Goal: Book appointment/travel/reservation

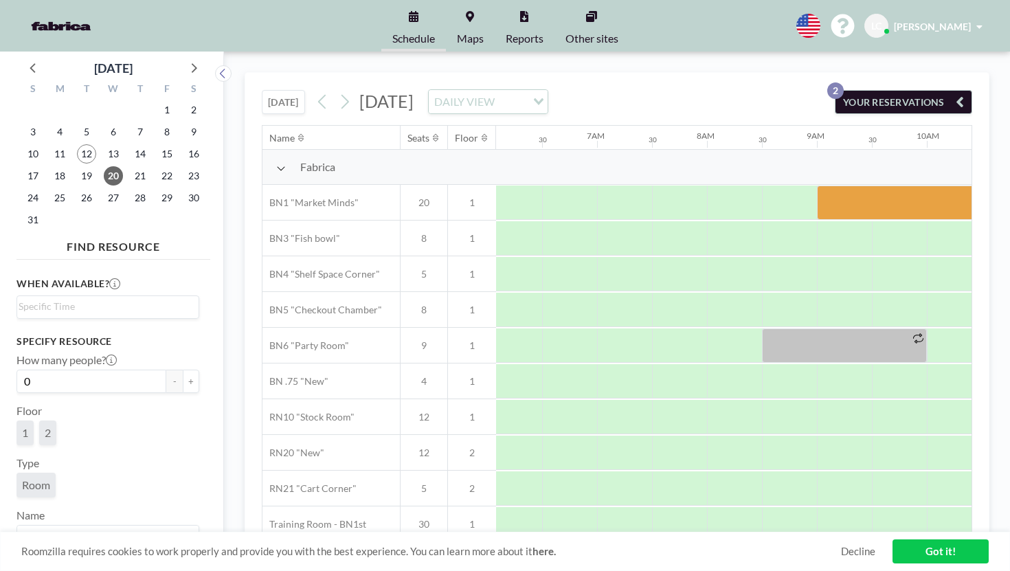
scroll to position [0, 670]
click at [925, 558] on link "Got it!" at bounding box center [940, 551] width 96 height 24
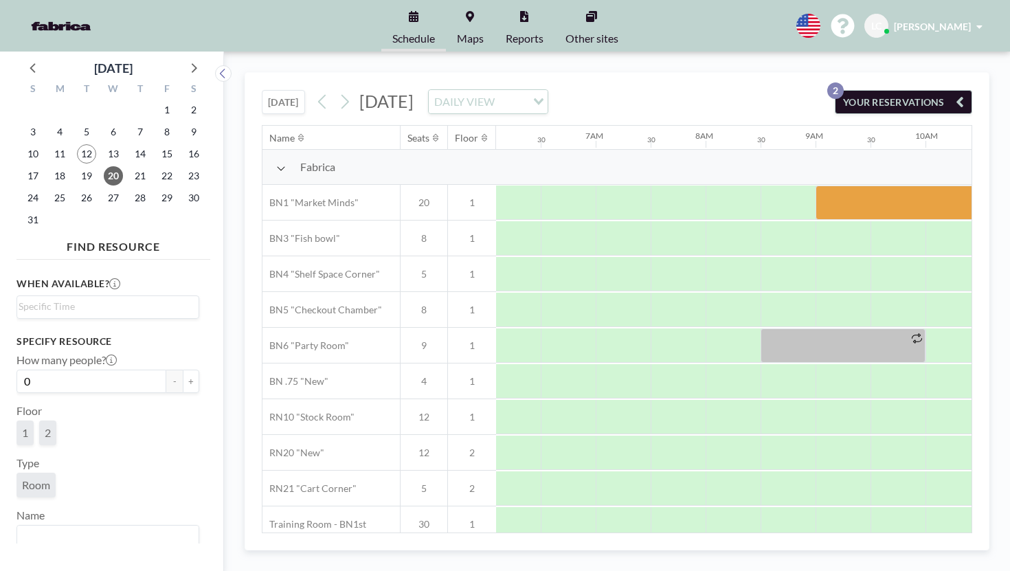
click at [47, 16] on img at bounding box center [61, 25] width 78 height 27
click at [316, 91] on icon at bounding box center [322, 101] width 13 height 21
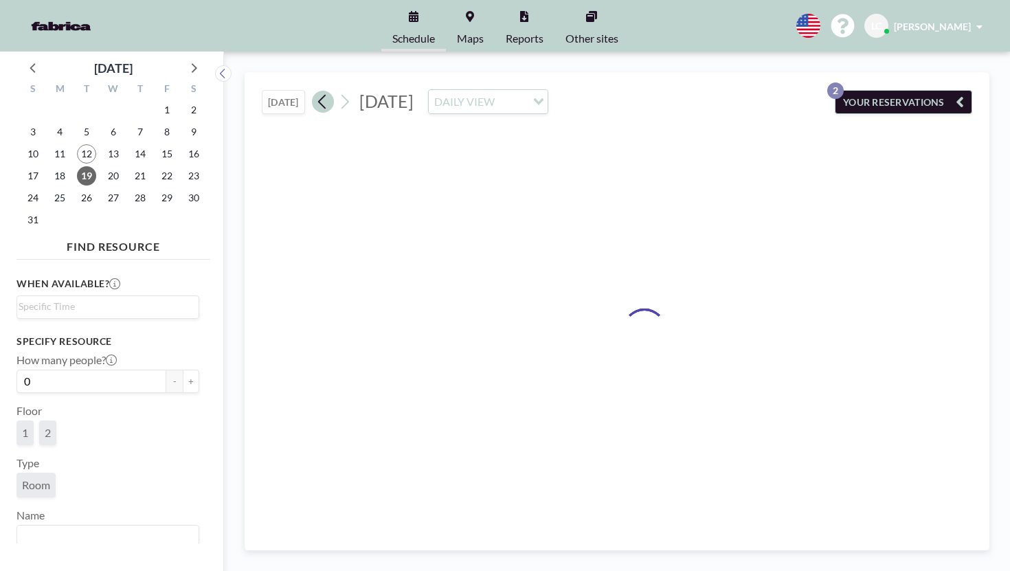
click at [316, 91] on icon at bounding box center [322, 101] width 13 height 21
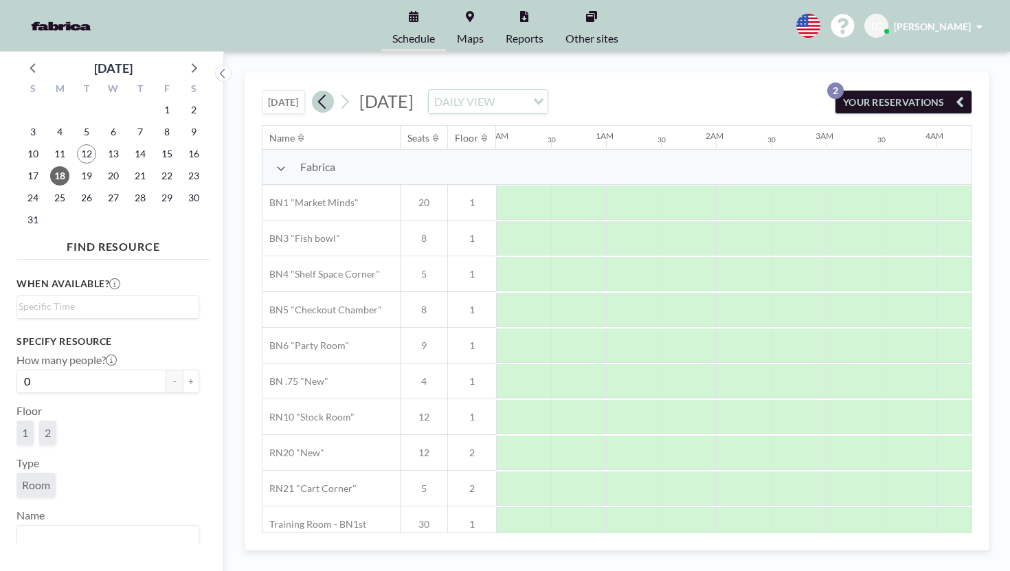
scroll to position [0, 0]
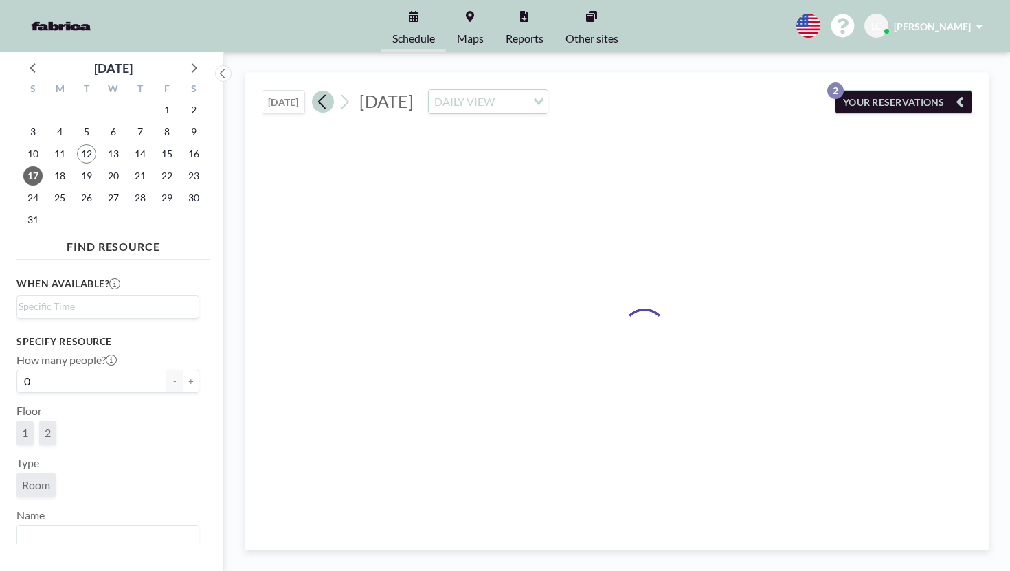
click at [316, 91] on icon at bounding box center [322, 101] width 13 height 21
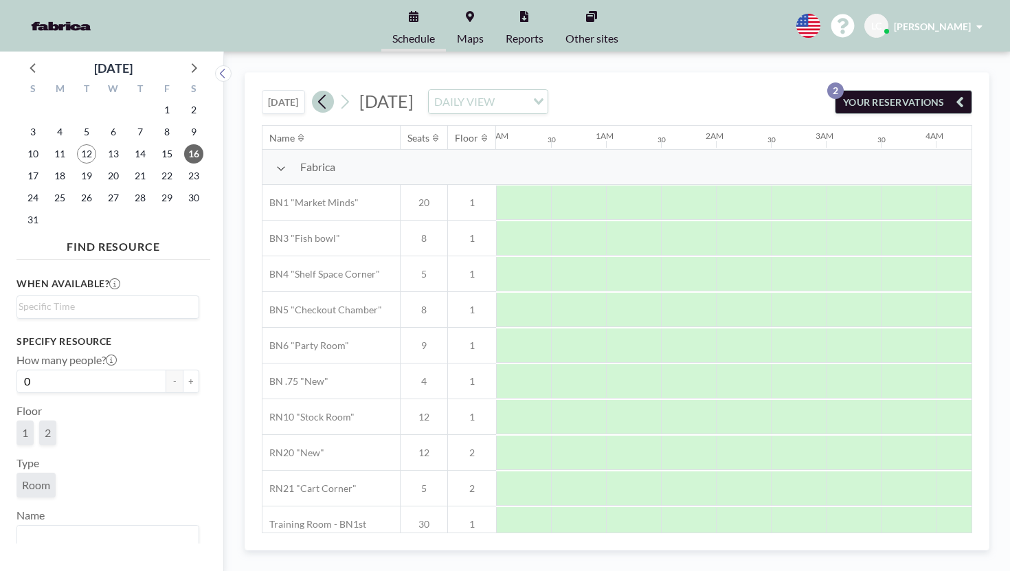
click at [316, 91] on icon at bounding box center [322, 101] width 13 height 21
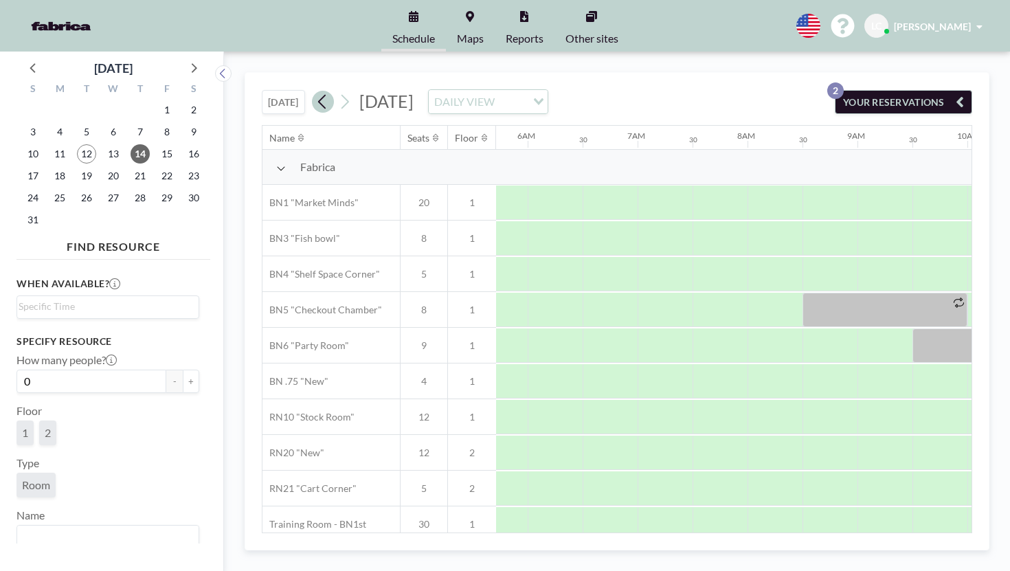
click at [316, 91] on icon at bounding box center [322, 101] width 13 height 21
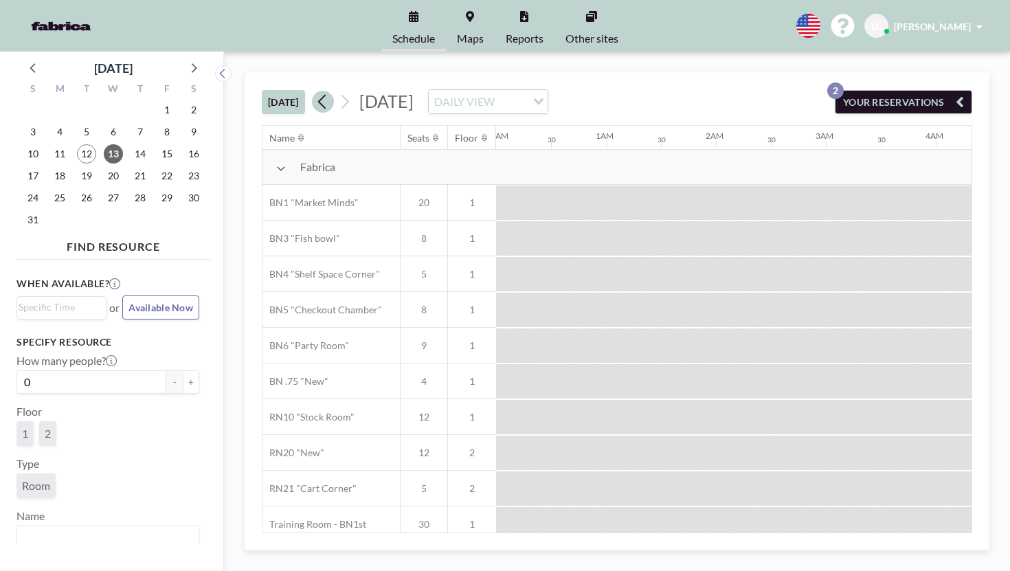
scroll to position [0, 629]
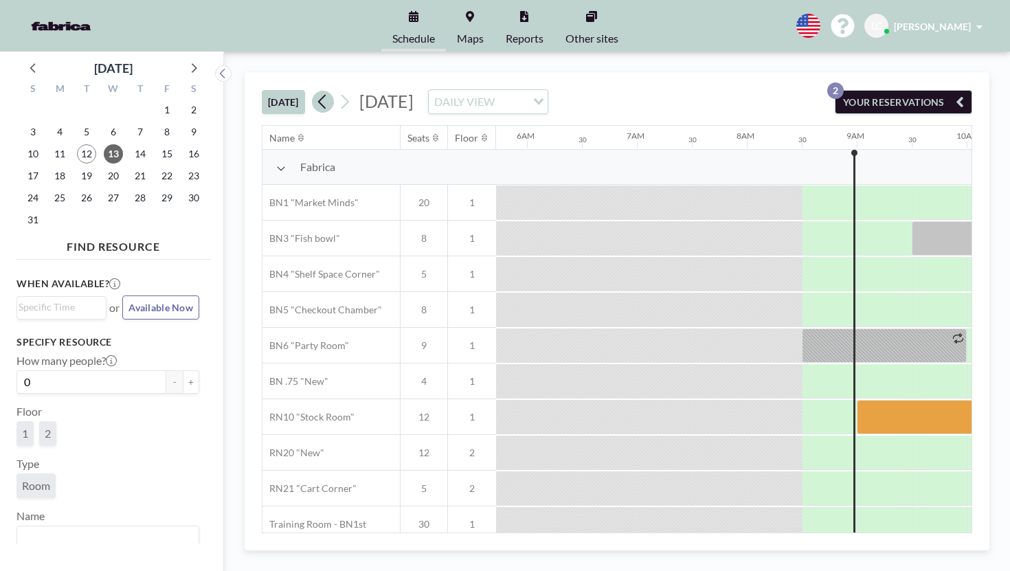
click at [316, 91] on icon at bounding box center [322, 101] width 13 height 21
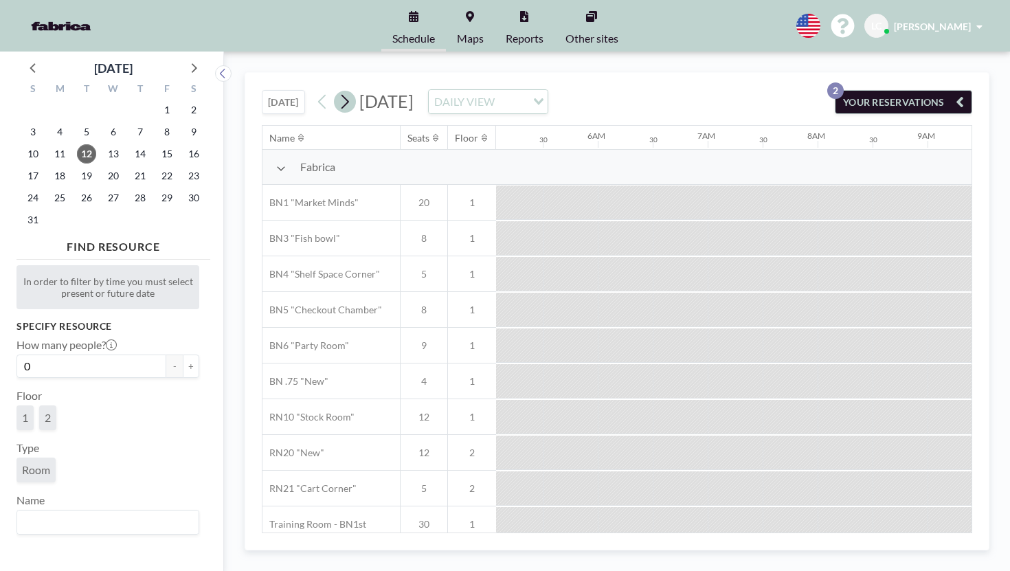
click at [334, 91] on button at bounding box center [345, 102] width 22 height 22
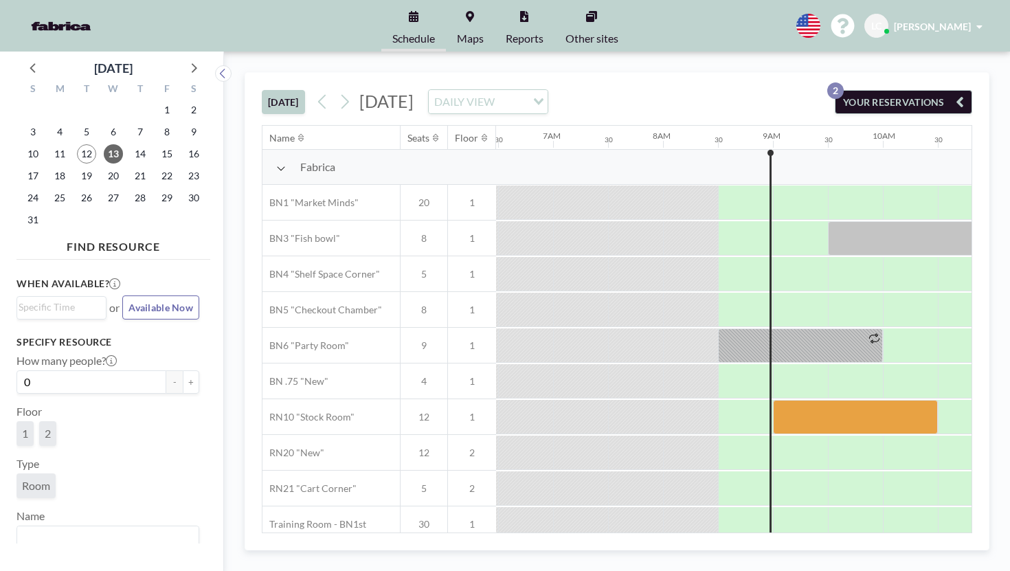
scroll to position [0, 714]
click at [771, 185] on div at bounding box center [798, 202] width 55 height 34
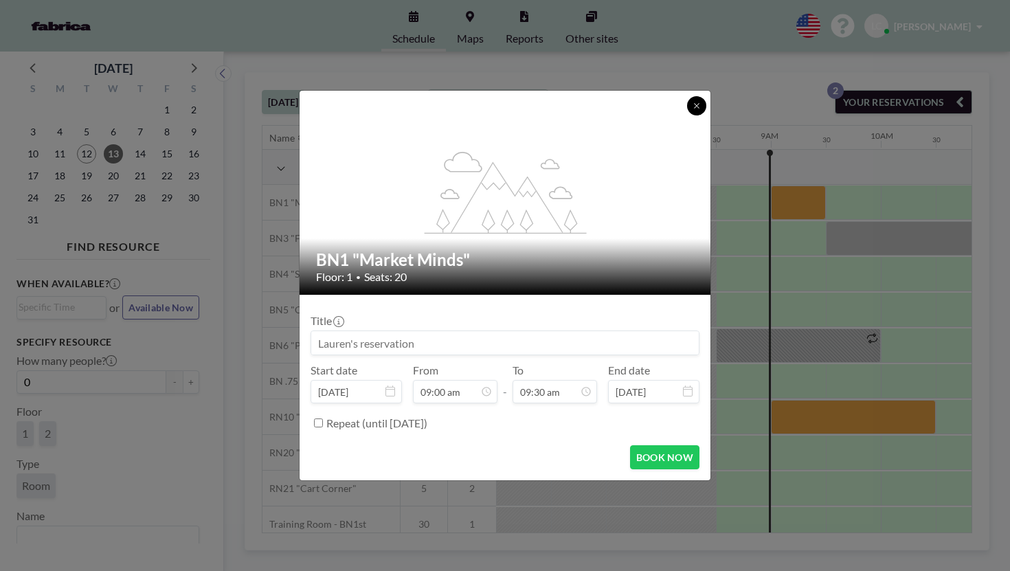
click at [687, 115] on button at bounding box center [696, 105] width 19 height 19
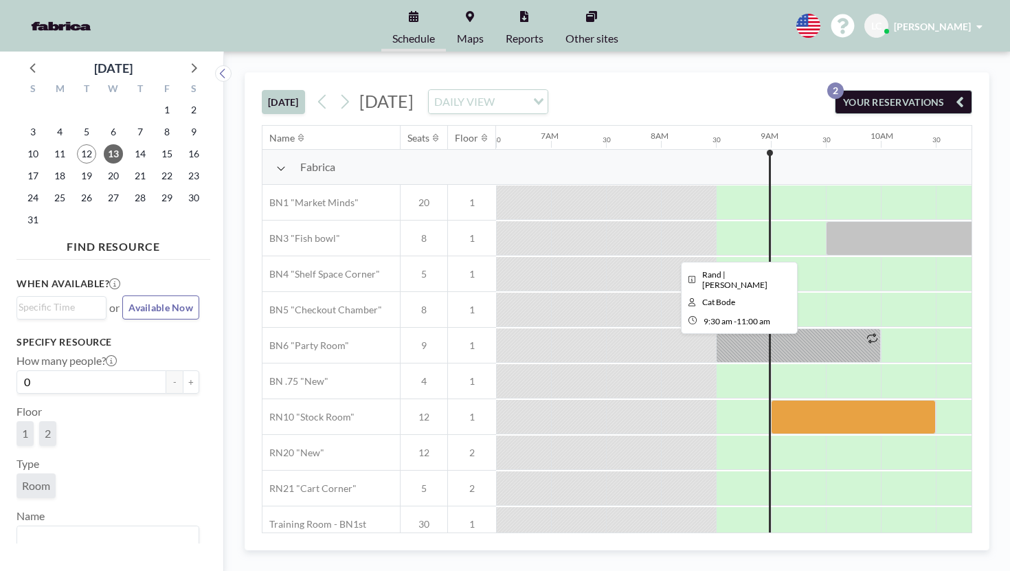
drag, startPoint x: 548, startPoint y: 343, endPoint x: 539, endPoint y: 203, distance: 140.5
click at [539, 203] on div "Fabrica BN1 "Market Minds" 20 1 BN3 "Fish bowl" 8 1 BN4 "[GEOGRAPHIC_DATA]" 5 1…" at bounding box center [983, 346] width 2871 height 392
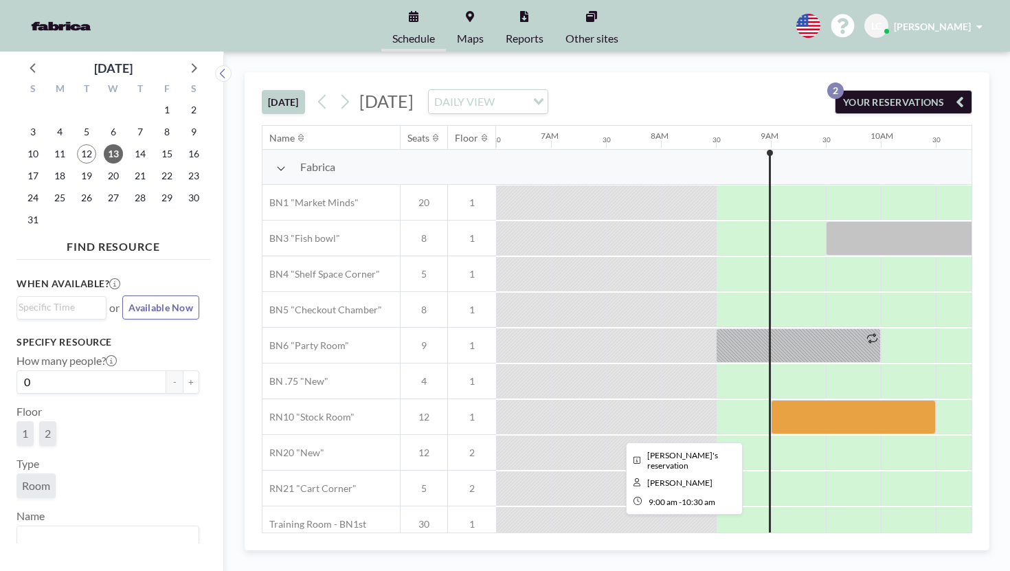
click at [771, 400] on div at bounding box center [853, 417] width 165 height 34
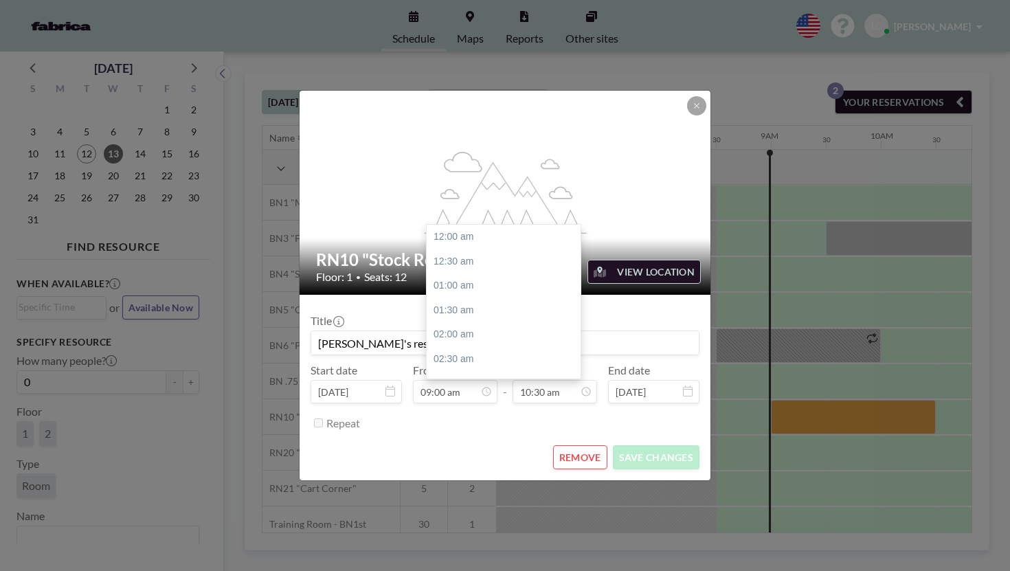
scroll to position [460, 0]
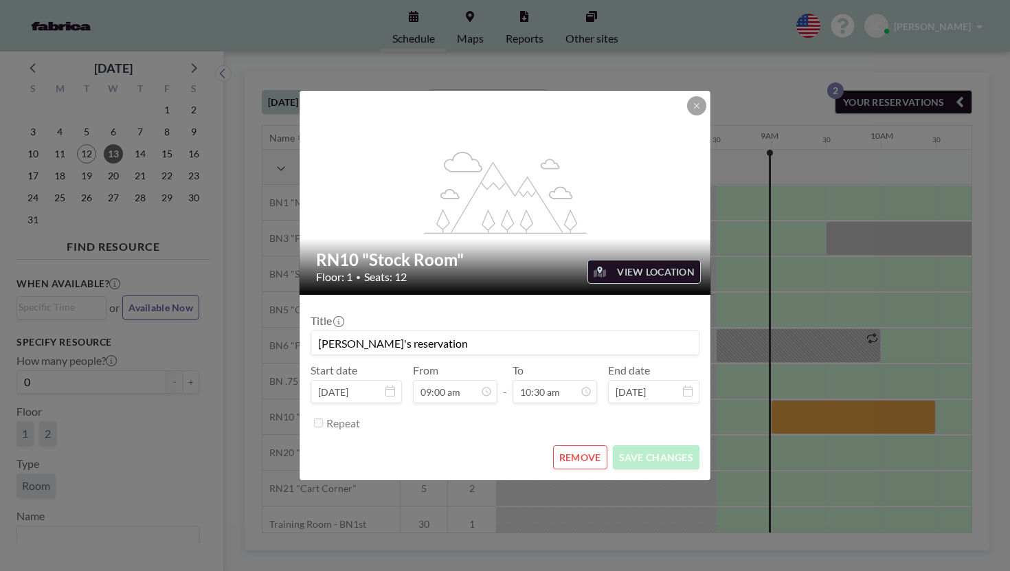
click at [572, 445] on button "REMOVE" at bounding box center [580, 457] width 54 height 24
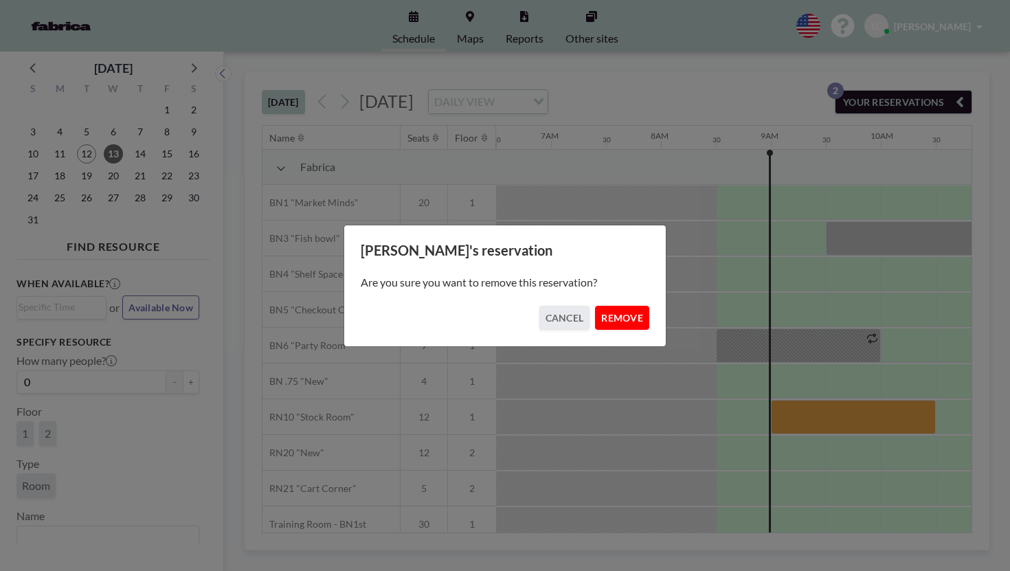
click at [595, 306] on button "REMOVE" at bounding box center [622, 318] width 54 height 24
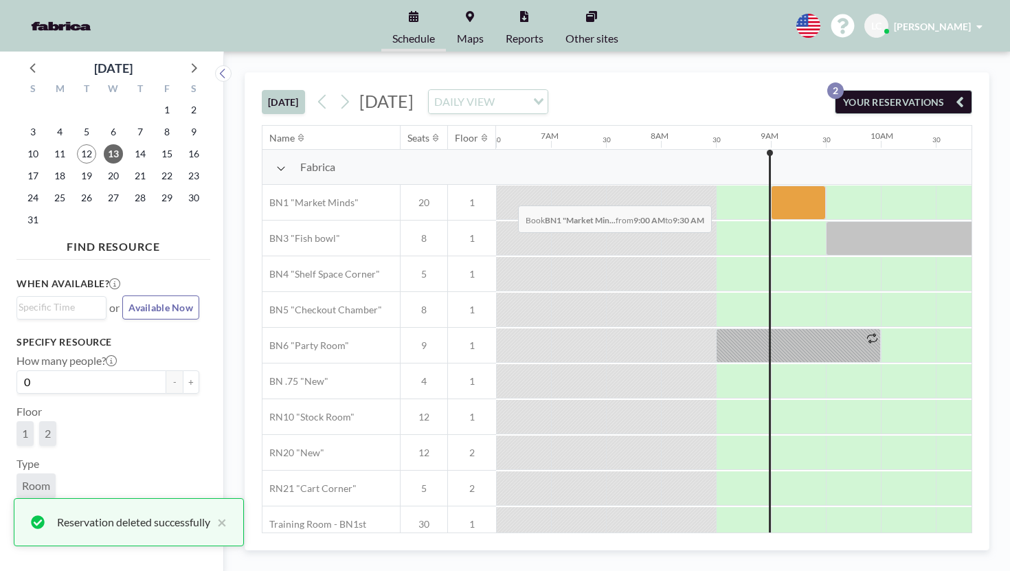
click at [771, 185] on div at bounding box center [798, 202] width 55 height 34
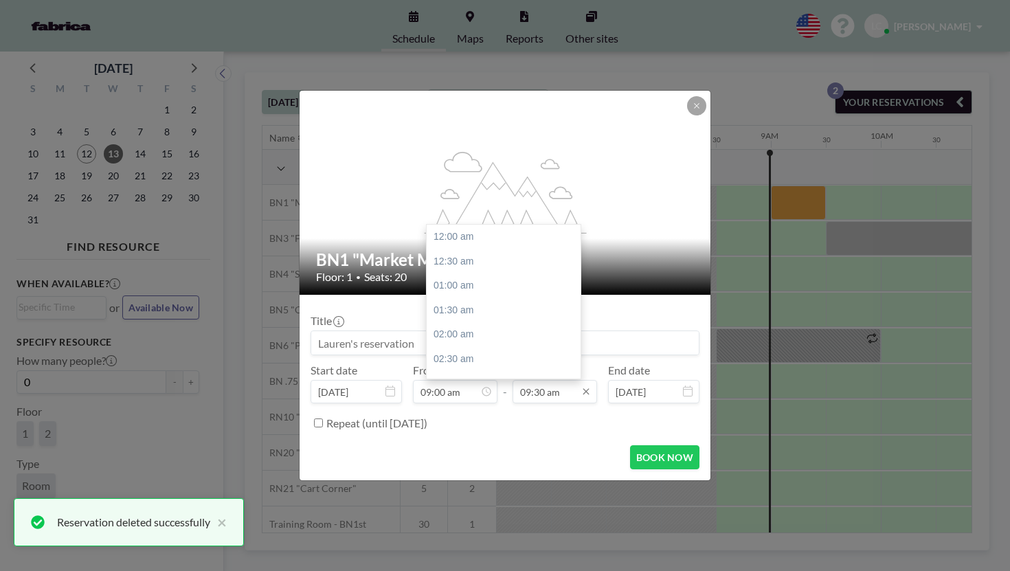
scroll to position [417, 0]
click at [500, 297] on div "10:00 am" at bounding box center [504, 309] width 154 height 25
type input "10:00 am"
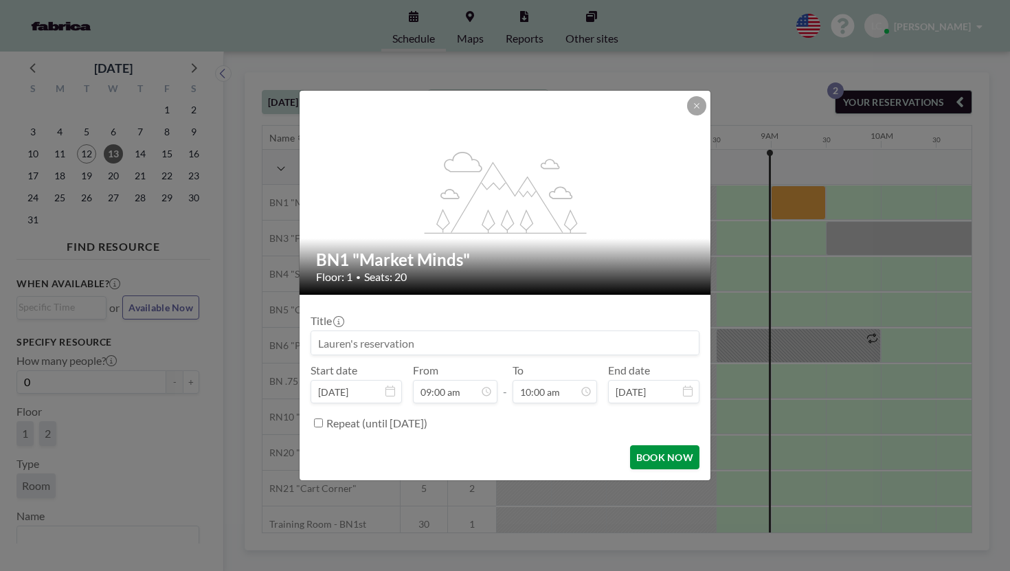
click at [630, 445] on button "BOOK NOW" at bounding box center [664, 457] width 69 height 24
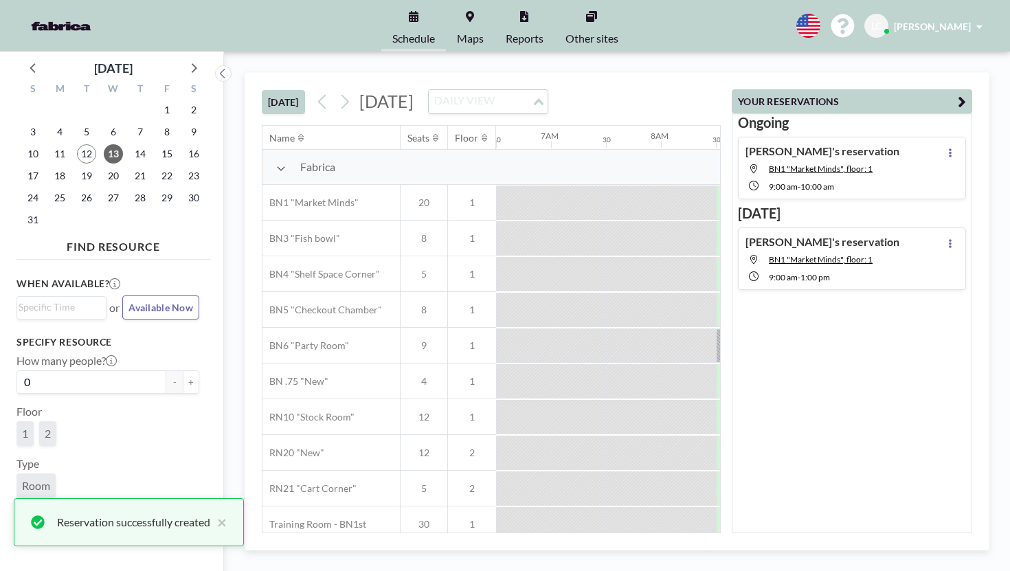
click at [526, 90] on div "DAILY VIEW" at bounding box center [480, 100] width 103 height 21
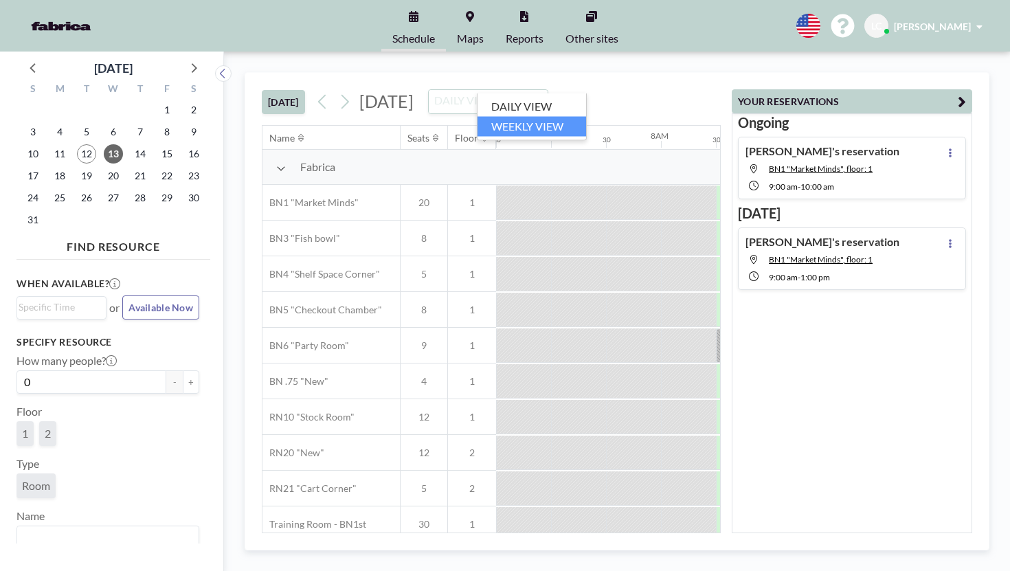
click at [556, 126] on li "WEEKLY VIEW" at bounding box center [531, 126] width 109 height 20
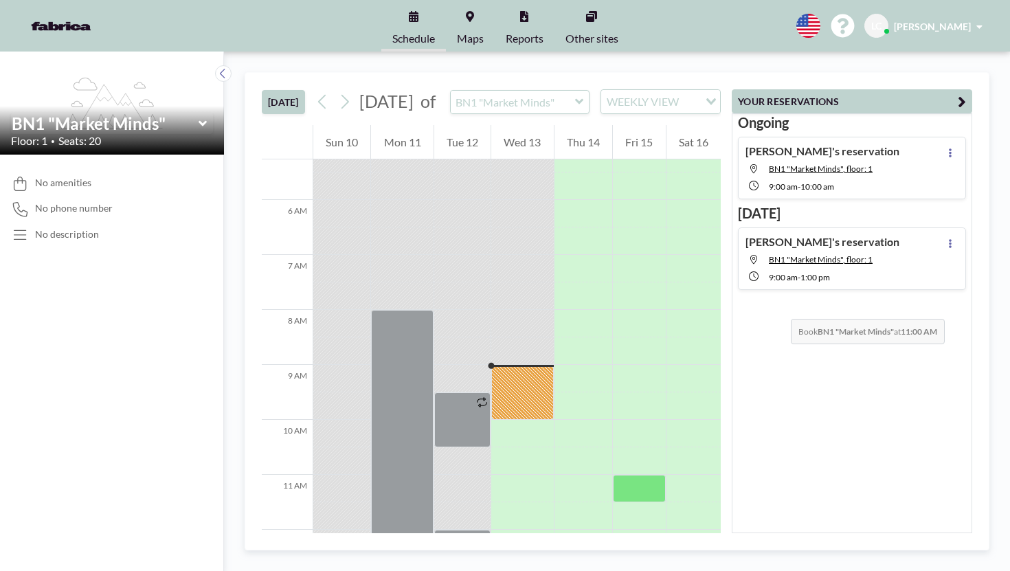
scroll to position [0, 0]
